Goal: Task Accomplishment & Management: Manage account settings

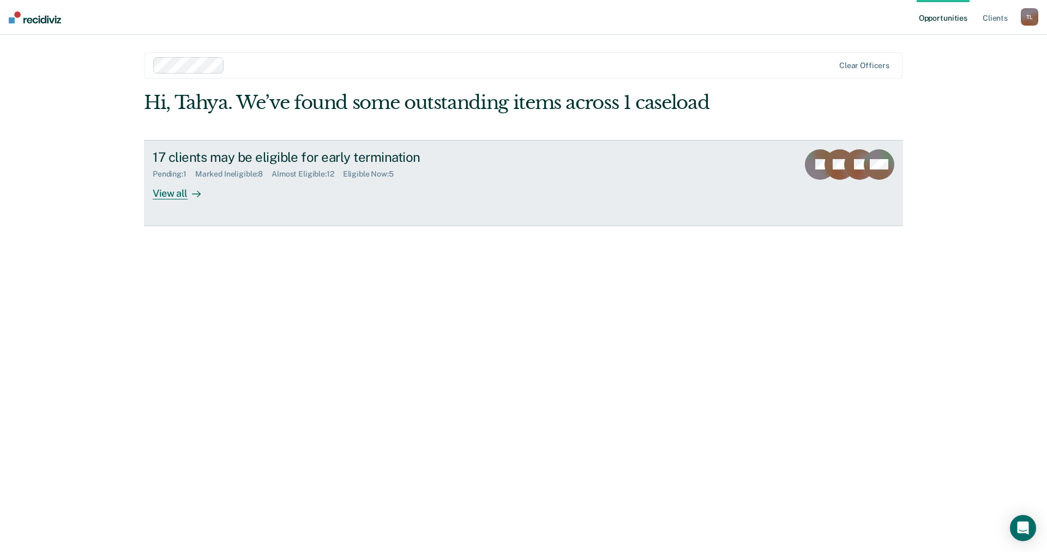
click at [180, 187] on div "View all" at bounding box center [183, 188] width 61 height 21
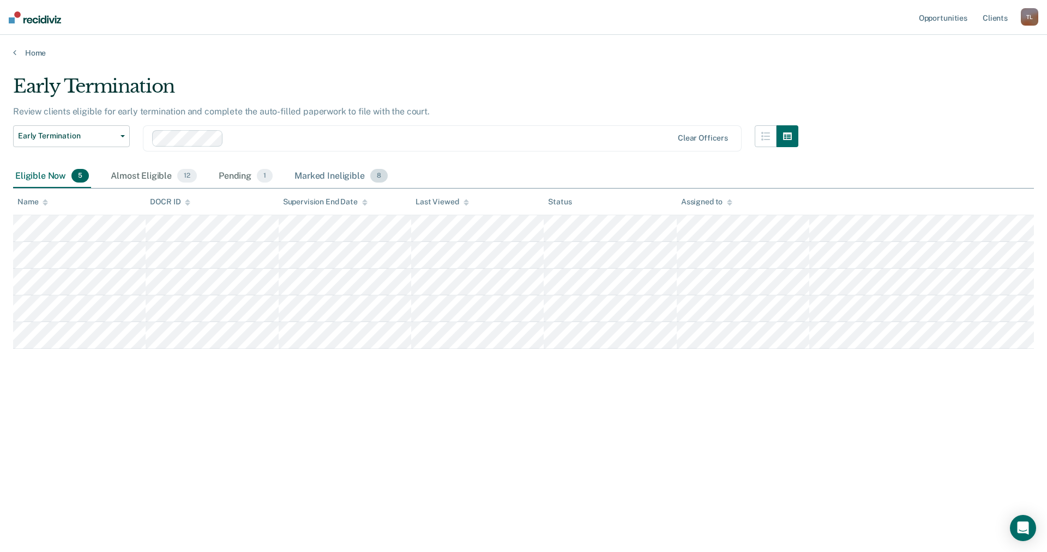
click at [353, 168] on div "Marked Ineligible 8" at bounding box center [341, 177] width 98 height 24
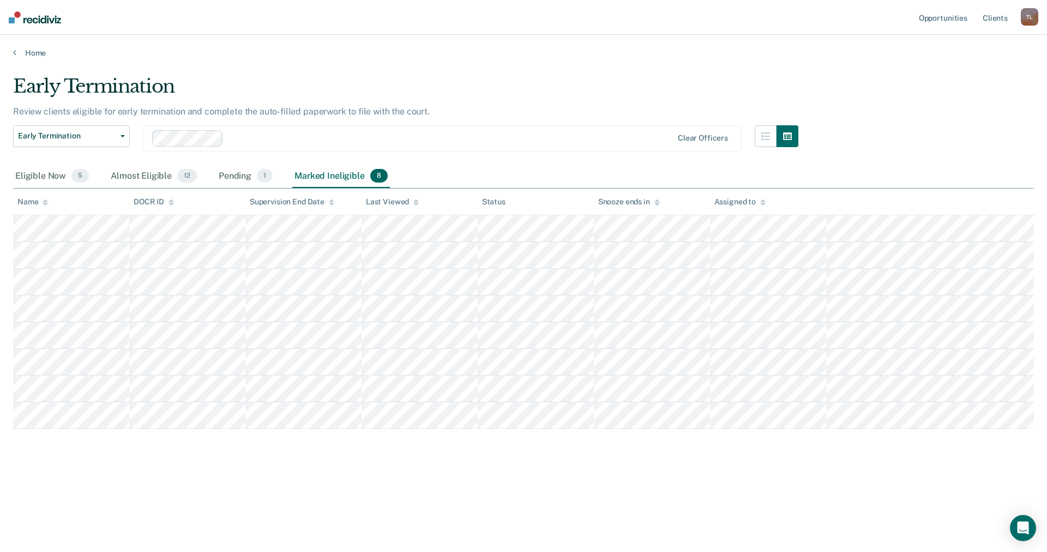
click at [31, 164] on div "Early Termination Early Termination" at bounding box center [71, 144] width 117 height 39
click at [31, 170] on div "Eligible Now 5" at bounding box center [52, 177] width 78 height 24
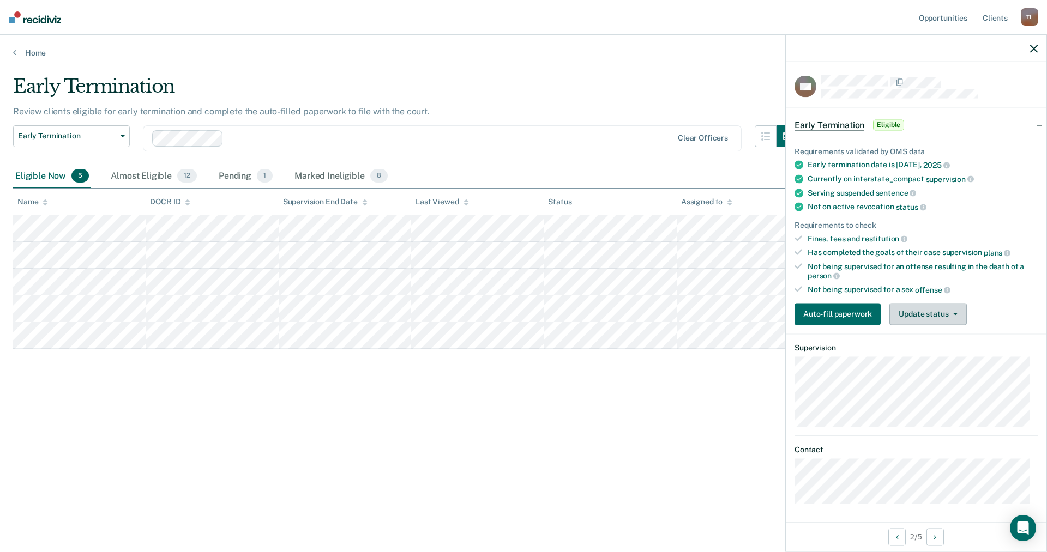
click at [932, 314] on button "Update status" at bounding box center [927, 314] width 77 height 22
click at [916, 357] on button "Mark Ineligible" at bounding box center [941, 357] width 105 height 17
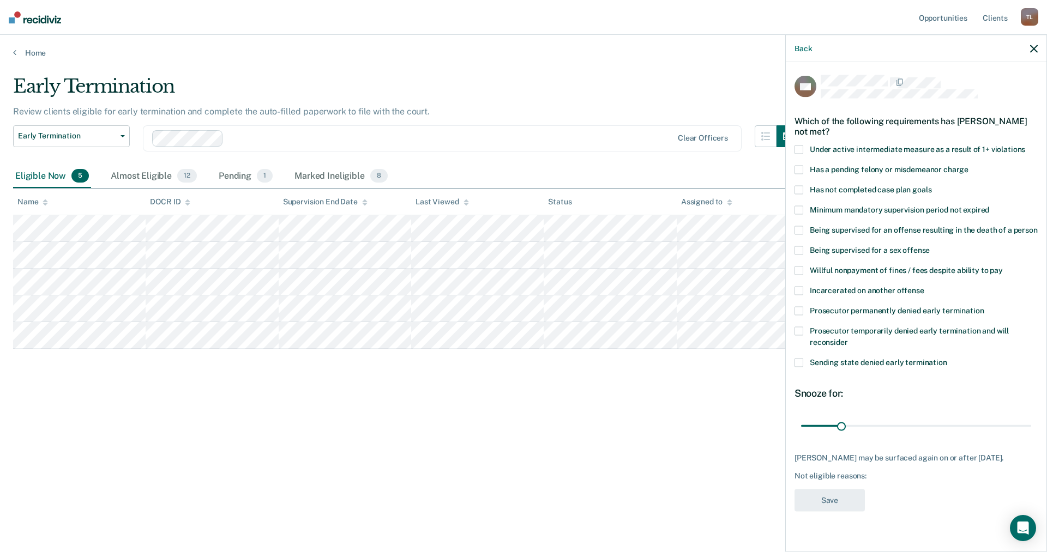
click at [799, 336] on span at bounding box center [798, 331] width 9 height 9
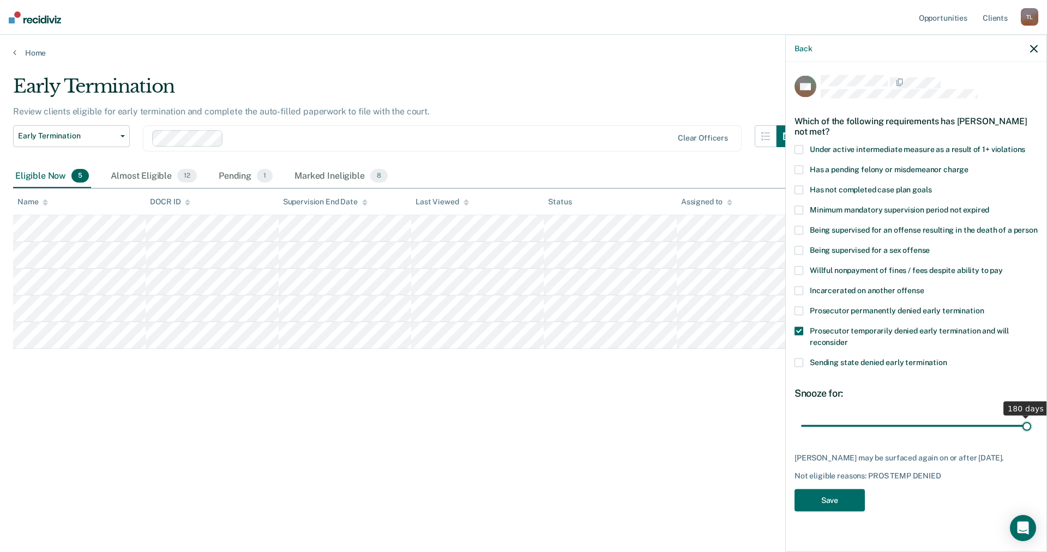
drag, startPoint x: 839, startPoint y: 437, endPoint x: 1046, endPoint y: 445, distance: 207.3
type input "180"
click at [1031, 436] on input "range" at bounding box center [916, 425] width 230 height 19
click at [839, 500] on button "Save" at bounding box center [829, 501] width 70 height 22
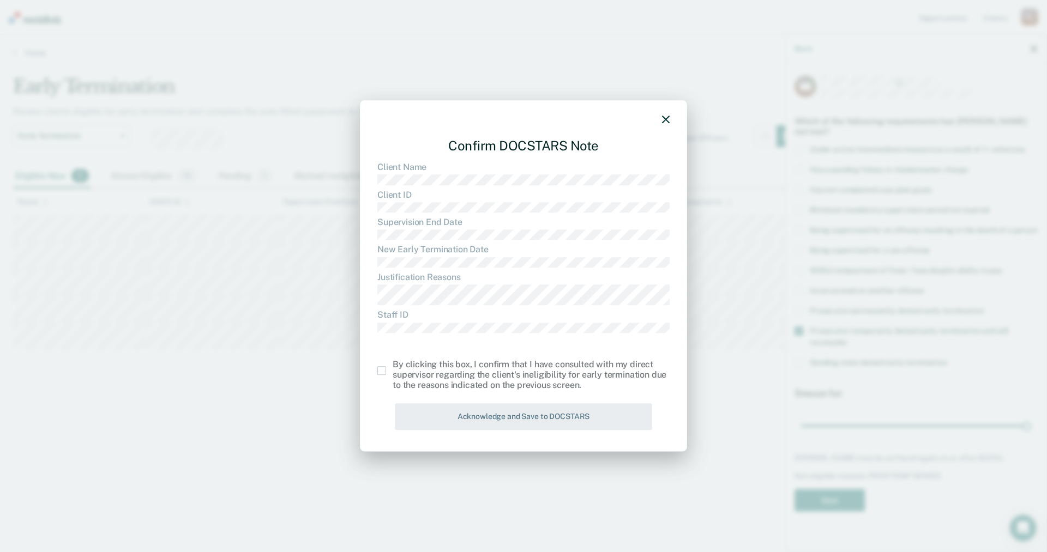
click at [385, 369] on span at bounding box center [381, 370] width 9 height 9
click at [393, 366] on input "checkbox" at bounding box center [393, 366] width 0 height 0
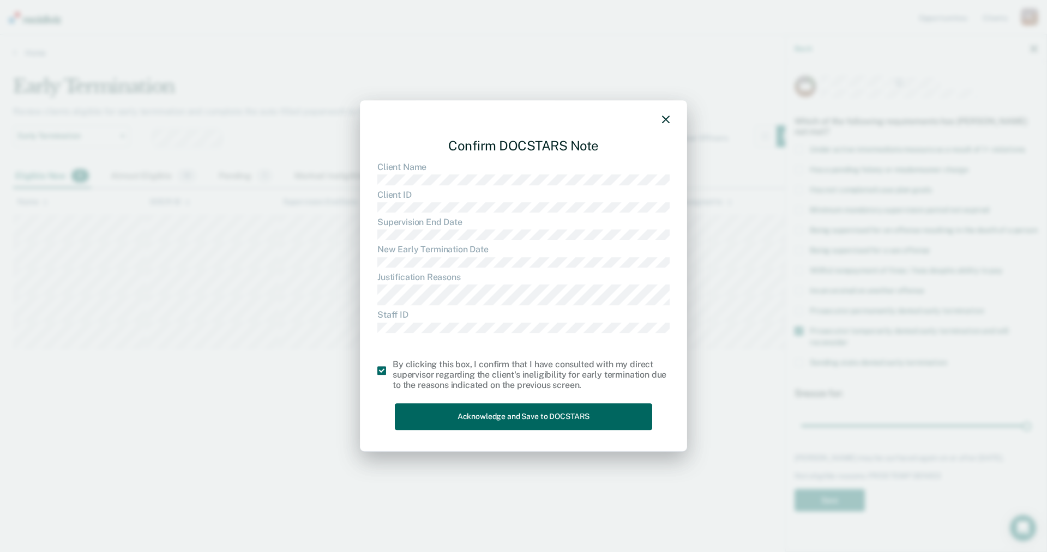
click at [598, 415] on button "Acknowledge and Save to DOCSTARS" at bounding box center [523, 417] width 257 height 27
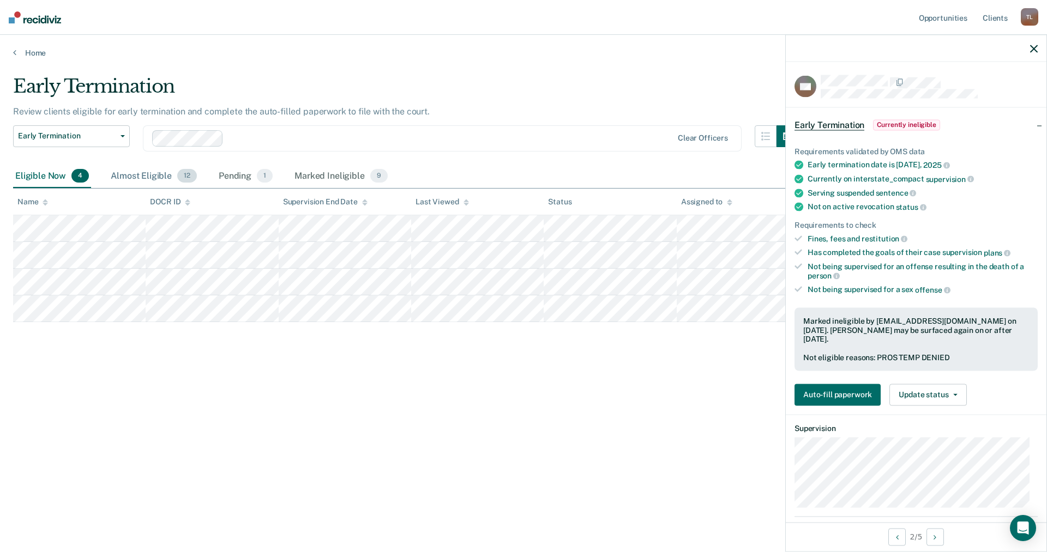
click at [145, 178] on div "Almost Eligible 12" at bounding box center [153, 177] width 90 height 24
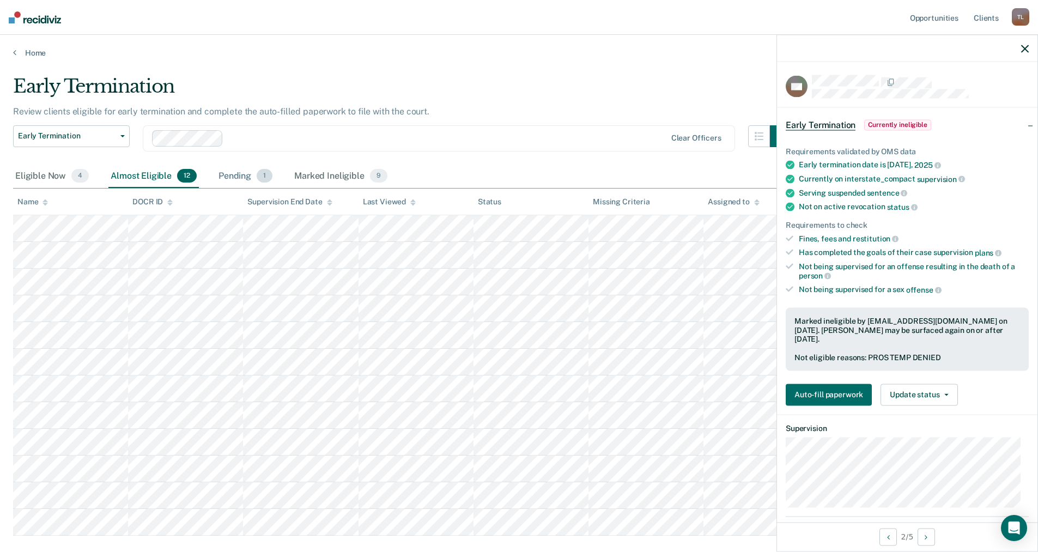
click at [236, 180] on div "Pending 1" at bounding box center [245, 177] width 58 height 24
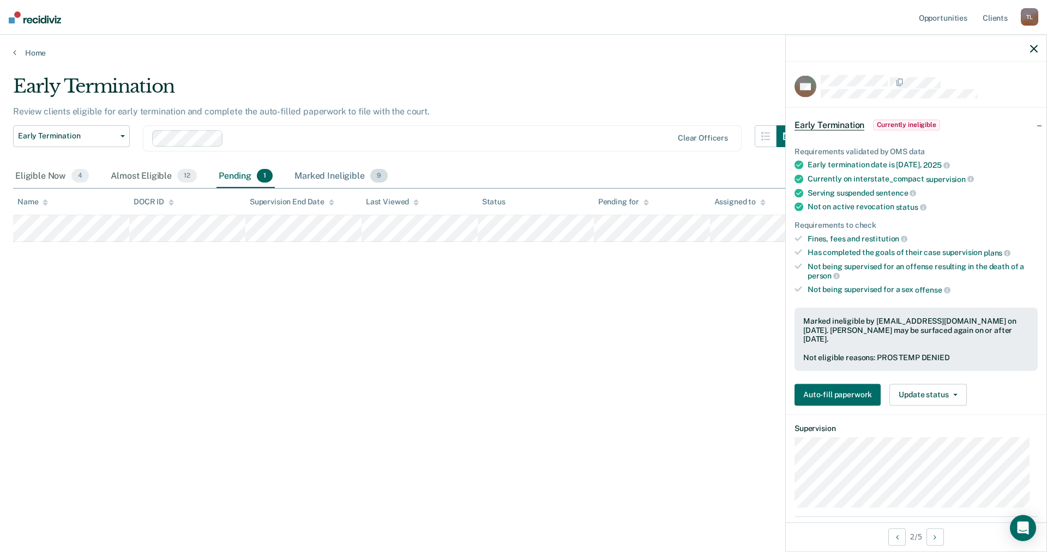
click at [307, 178] on div "Marked Ineligible 9" at bounding box center [341, 177] width 98 height 24
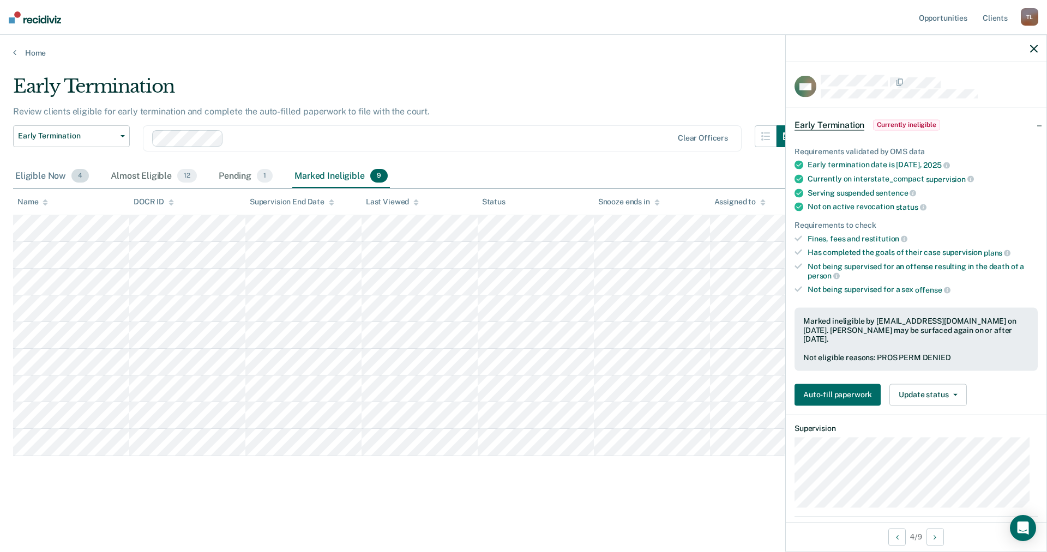
click at [38, 171] on div "Eligible Now 4" at bounding box center [52, 177] width 78 height 24
